Goal: Information Seeking & Learning: Learn about a topic

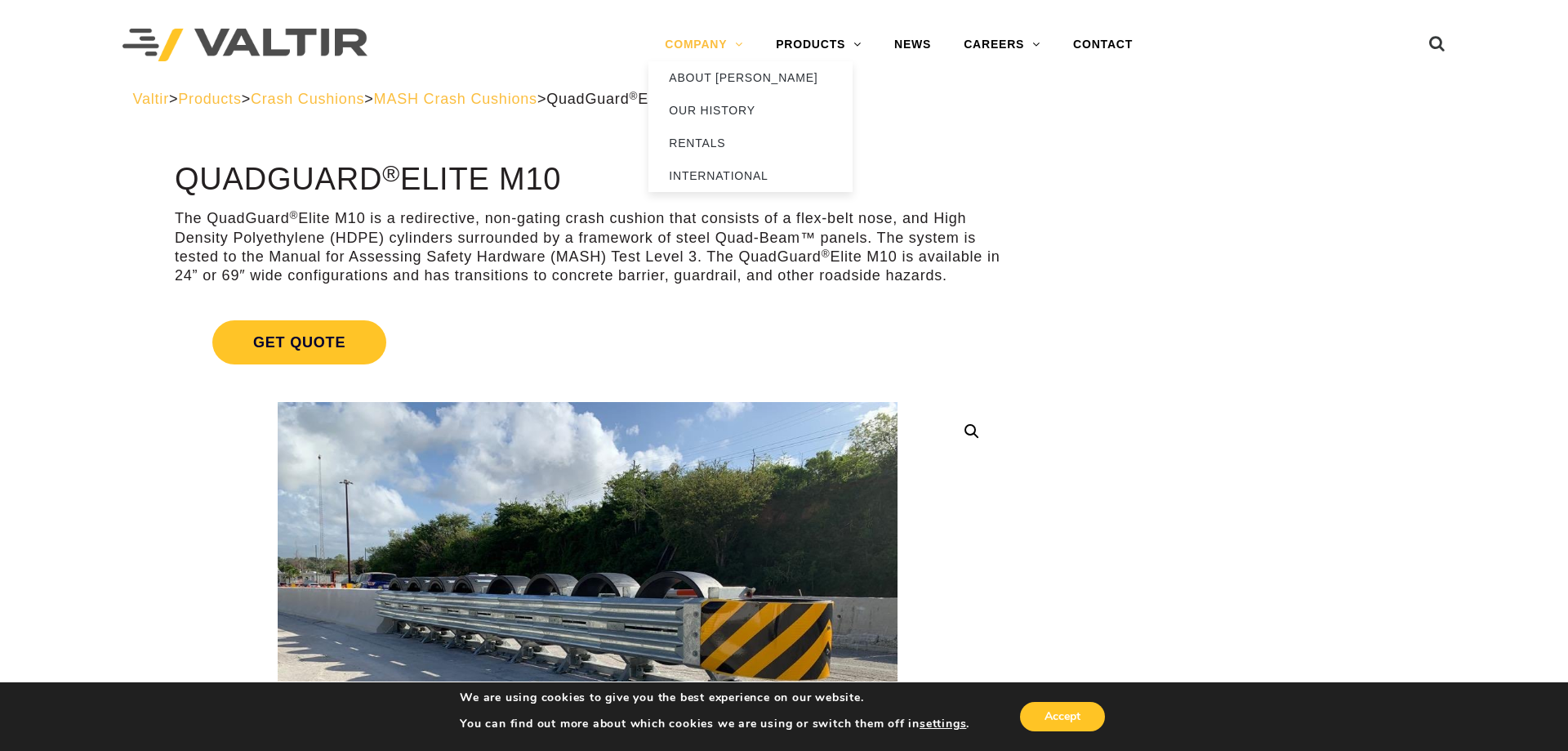
click at [706, 47] on link "COMPANY" at bounding box center [704, 45] width 111 height 33
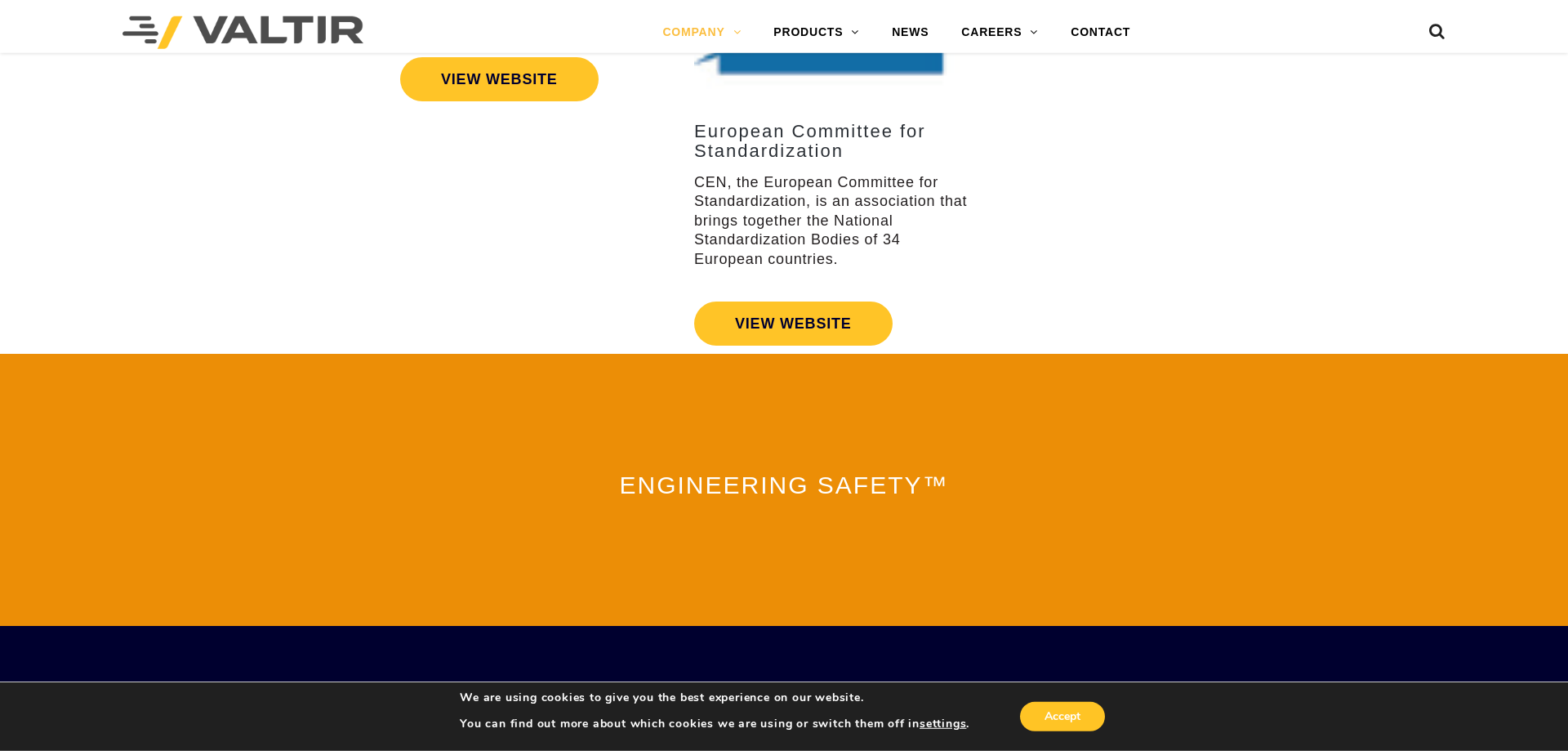
scroll to position [3407, 0]
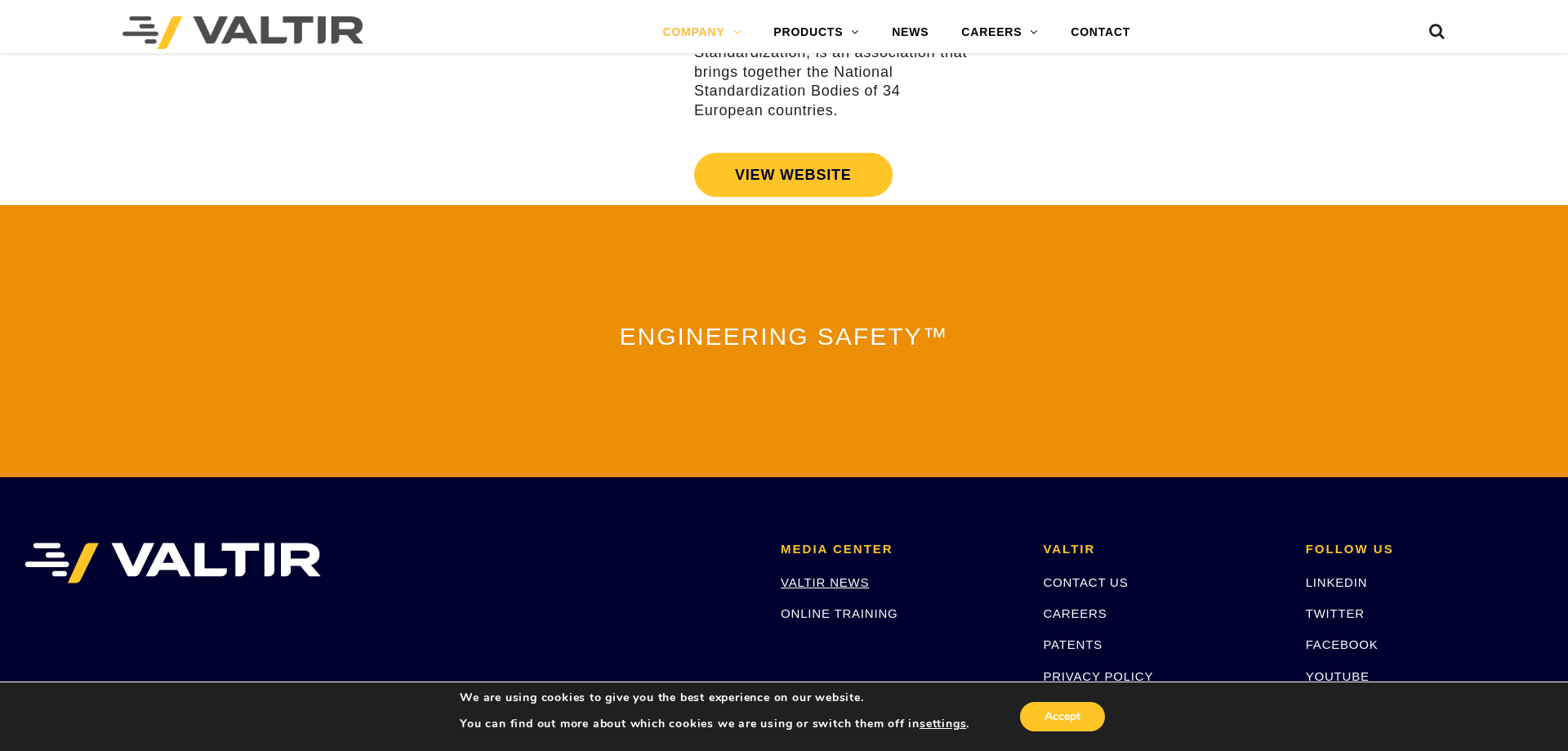
click at [831, 575] on link "VALTIR NEWS" at bounding box center [825, 582] width 88 height 14
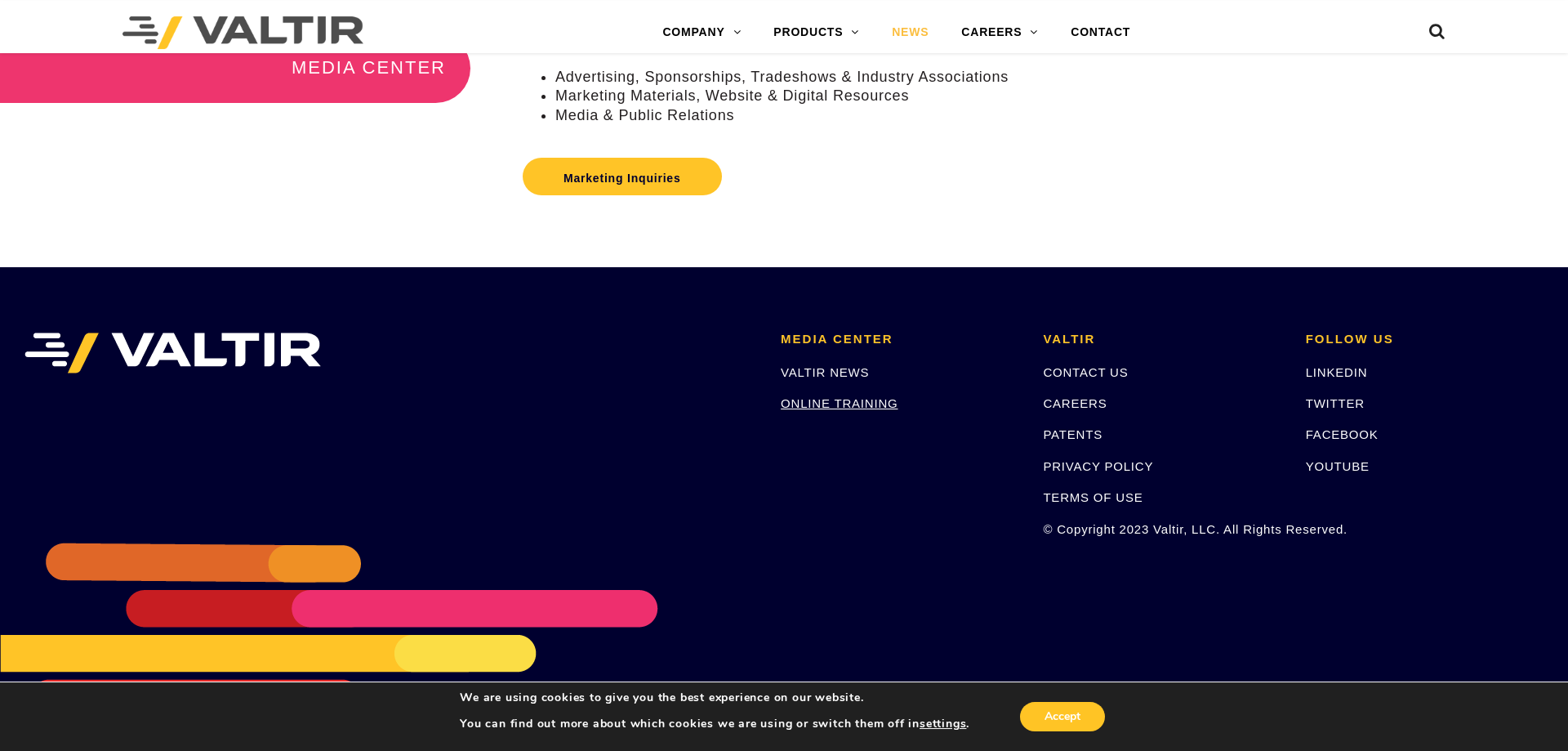
scroll to position [505, 0]
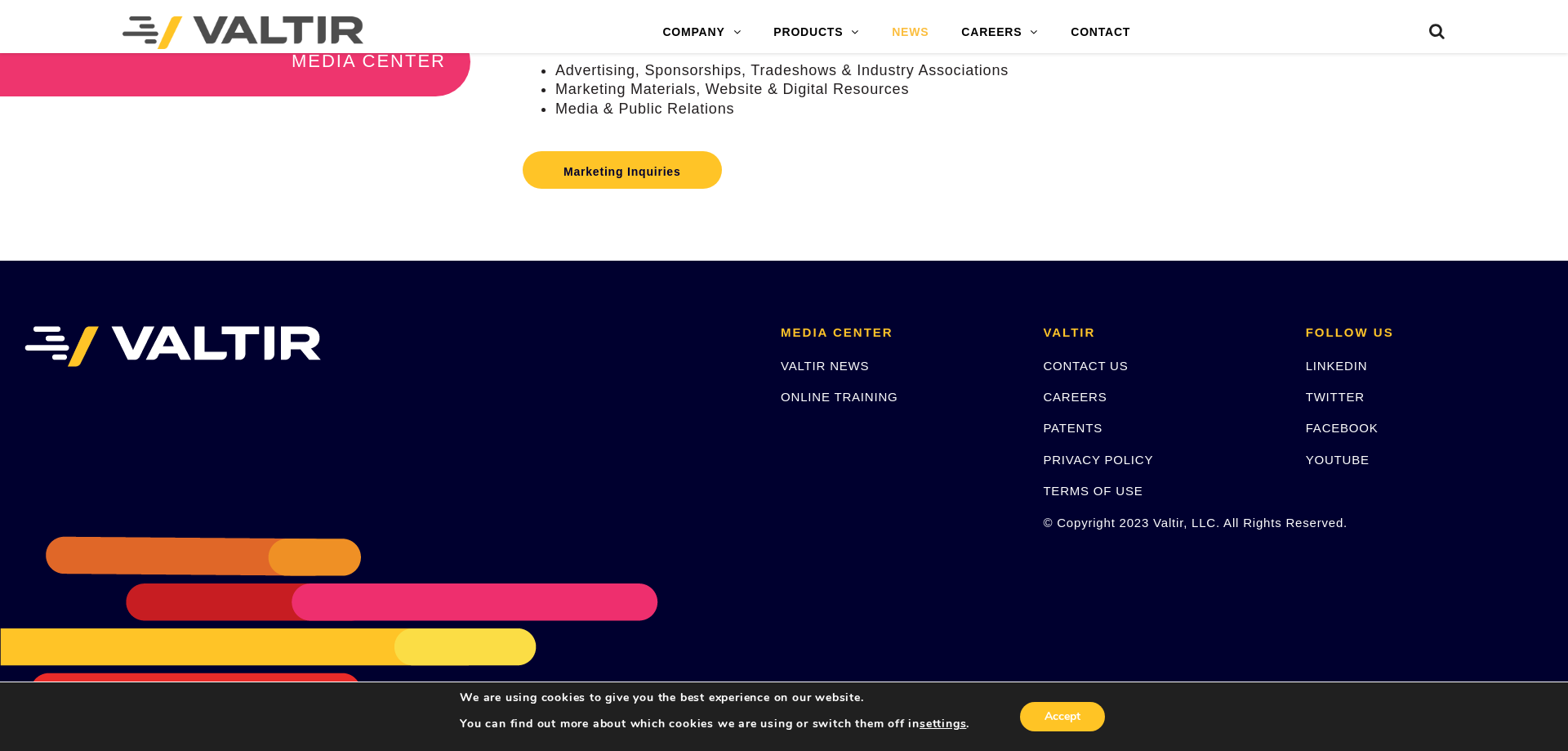
click at [262, 344] on img at bounding box center [172, 346] width 297 height 41
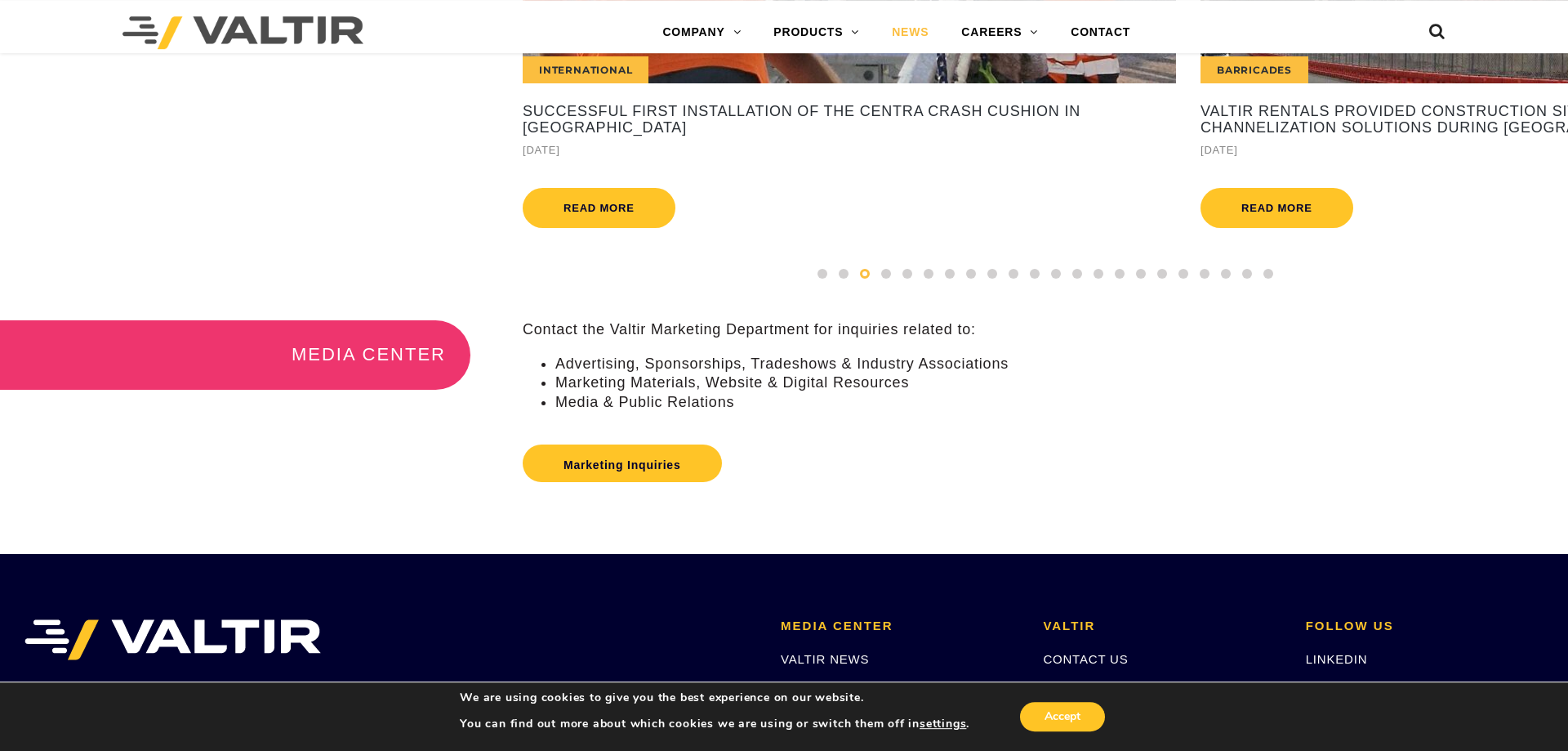
scroll to position [0, 0]
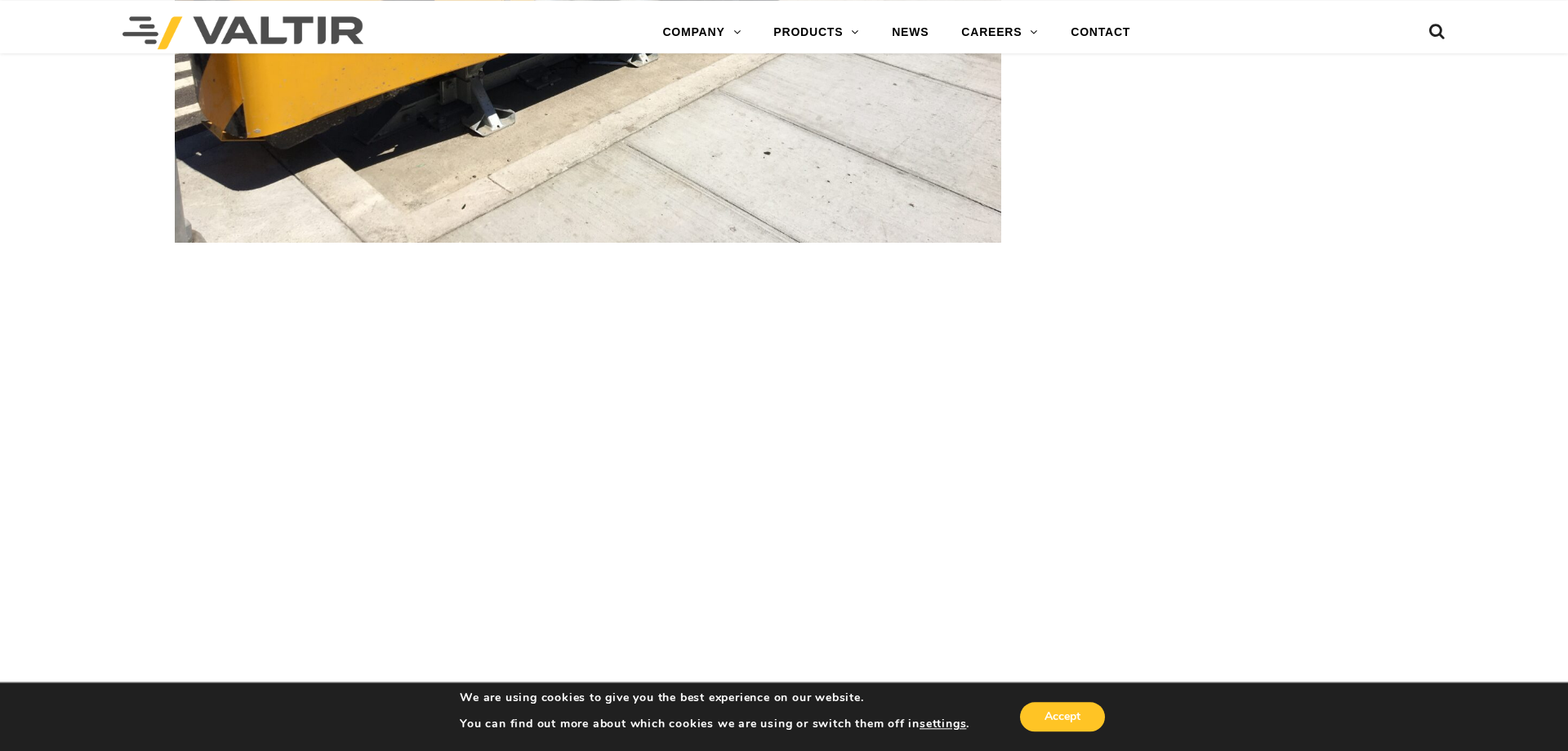
scroll to position [4083, 0]
